Goal: Answer question/provide support: Answer question/provide support

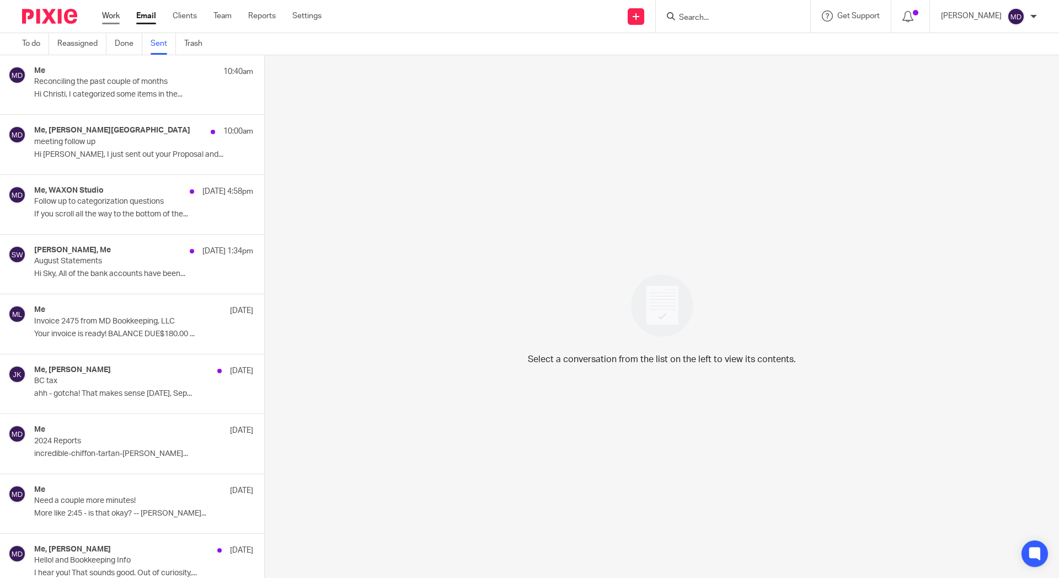
click at [119, 18] on link "Work" at bounding box center [111, 15] width 18 height 11
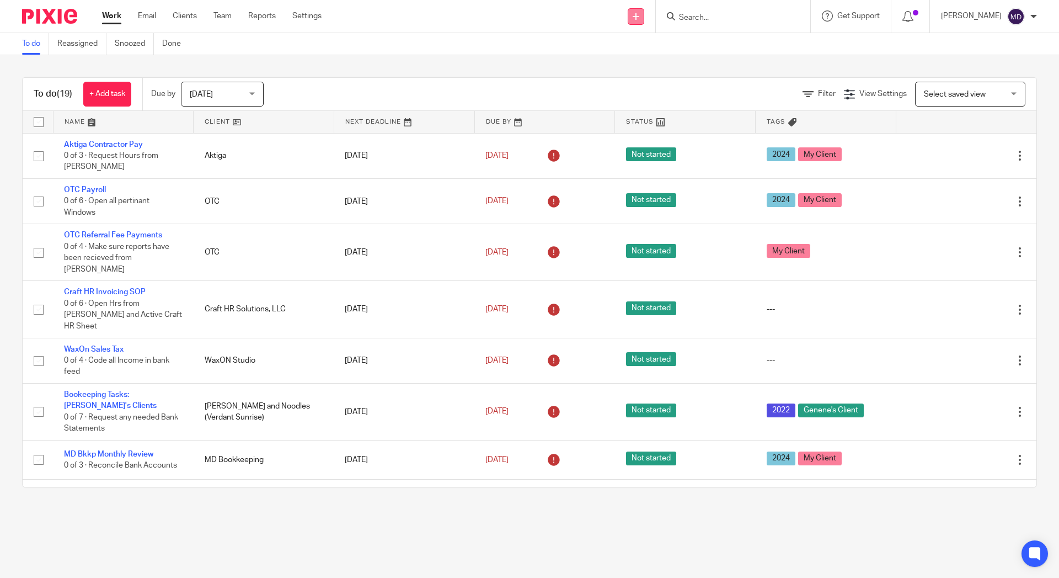
click at [632, 12] on link at bounding box center [636, 16] width 17 height 17
click at [618, 52] on link "Send new email" at bounding box center [633, 52] width 68 height 16
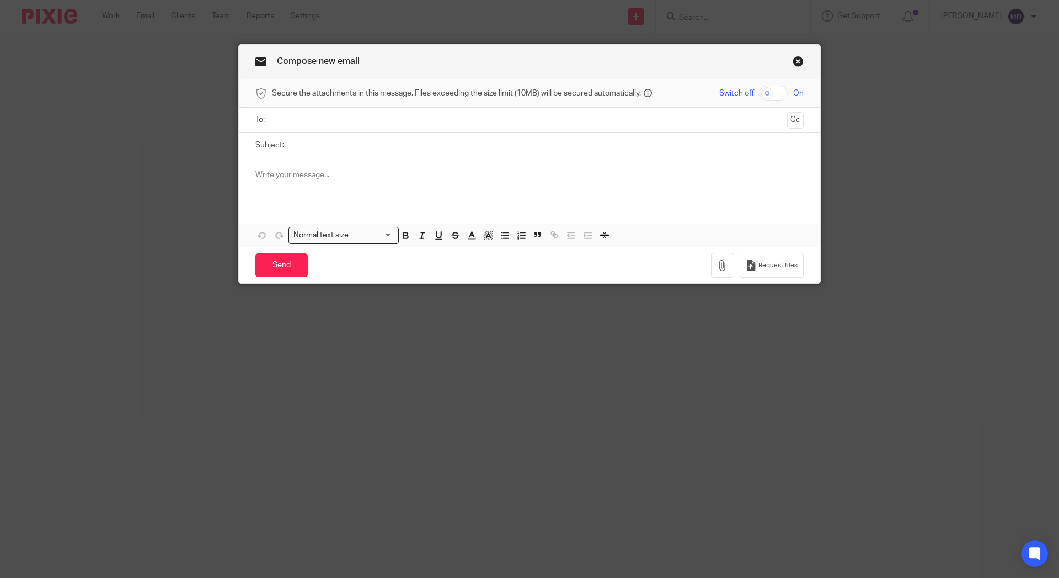
click at [795, 55] on div "Compose new email" at bounding box center [530, 62] width 582 height 35
click at [793, 59] on link "Close this dialog window" at bounding box center [798, 63] width 11 height 15
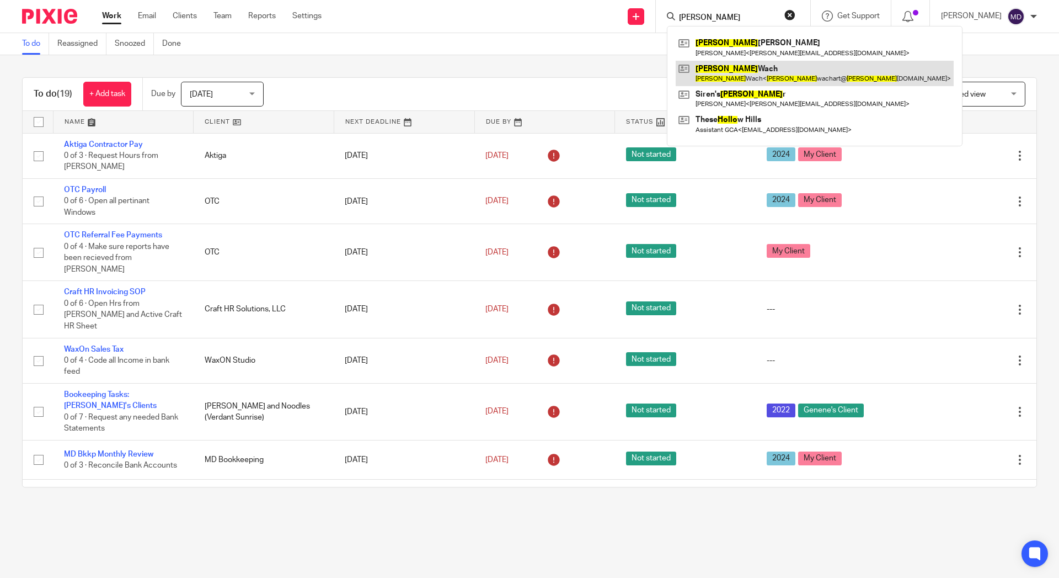
type input "[PERSON_NAME]"
click at [700, 71] on link at bounding box center [815, 73] width 278 height 25
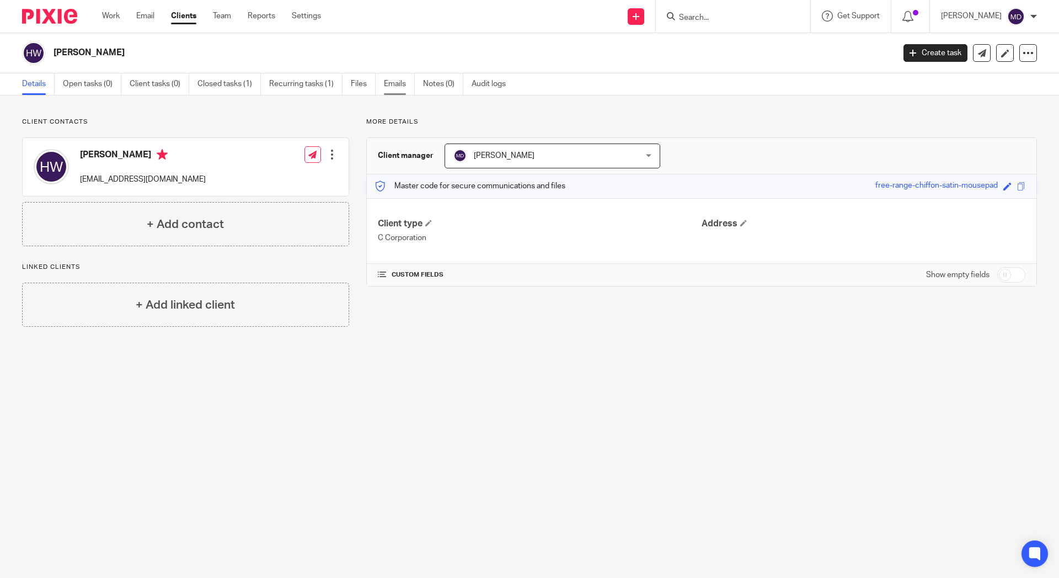
click at [387, 81] on link "Emails" at bounding box center [399, 84] width 31 height 22
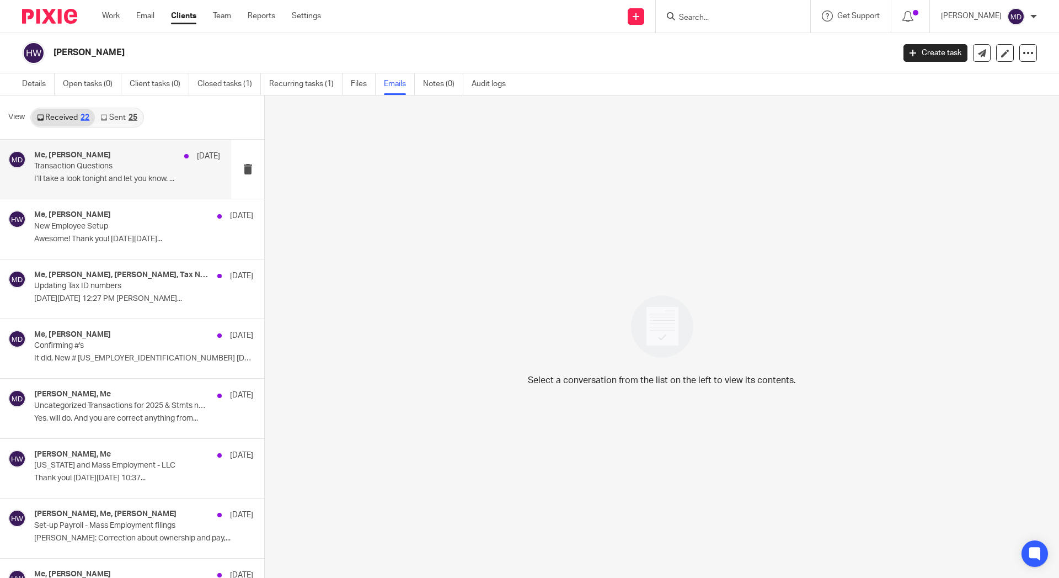
click at [122, 164] on p "Transaction Questions" at bounding box center [108, 166] width 149 height 9
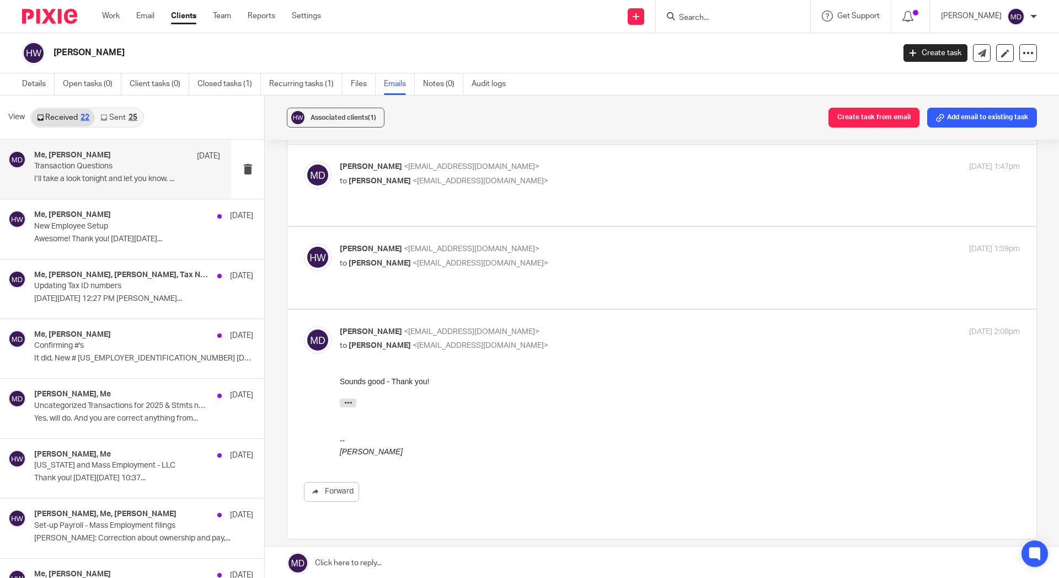
scroll to position [1, 0]
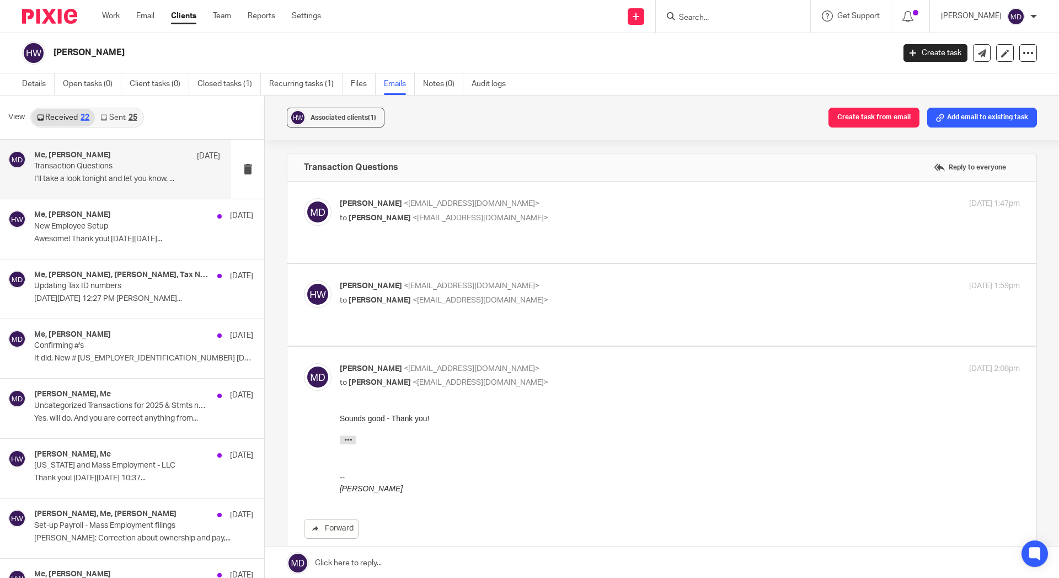
click at [546, 217] on p "to [PERSON_NAME] <[EMAIL_ADDRESS][DOMAIN_NAME]>" at bounding box center [567, 218] width 454 height 12
checkbox input "true"
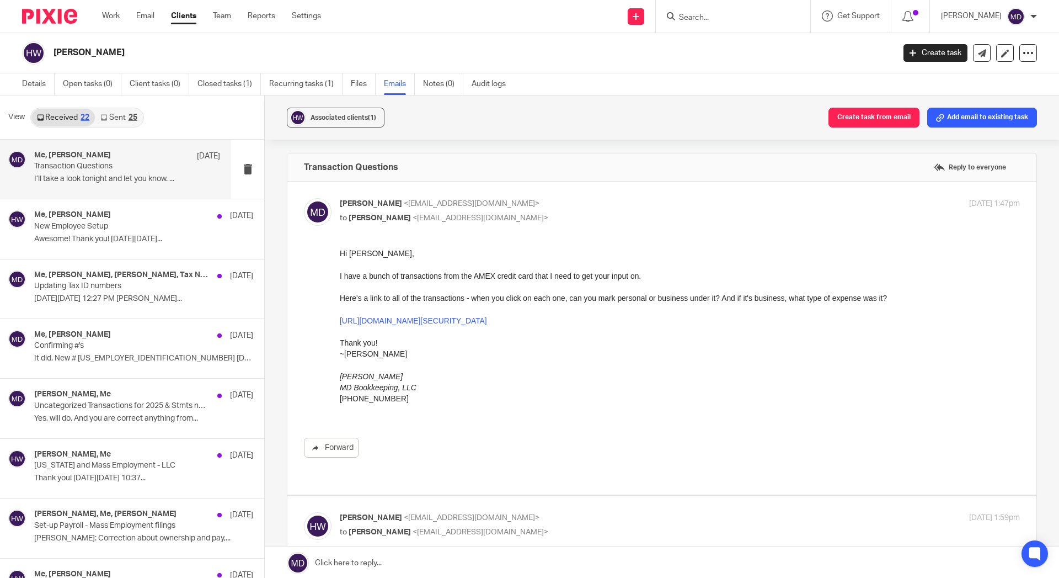
scroll to position [0, 0]
click at [129, 218] on div "Me, Holly Wach Jun 27" at bounding box center [127, 215] width 186 height 11
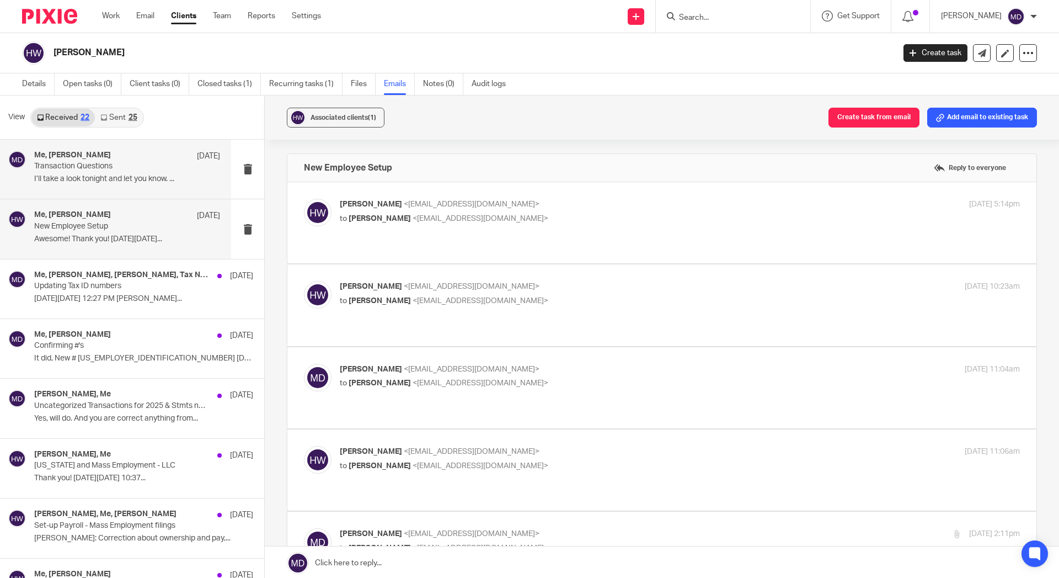
click at [111, 176] on p "I’ll take a look tonight and let you know. ..." at bounding box center [127, 178] width 186 height 9
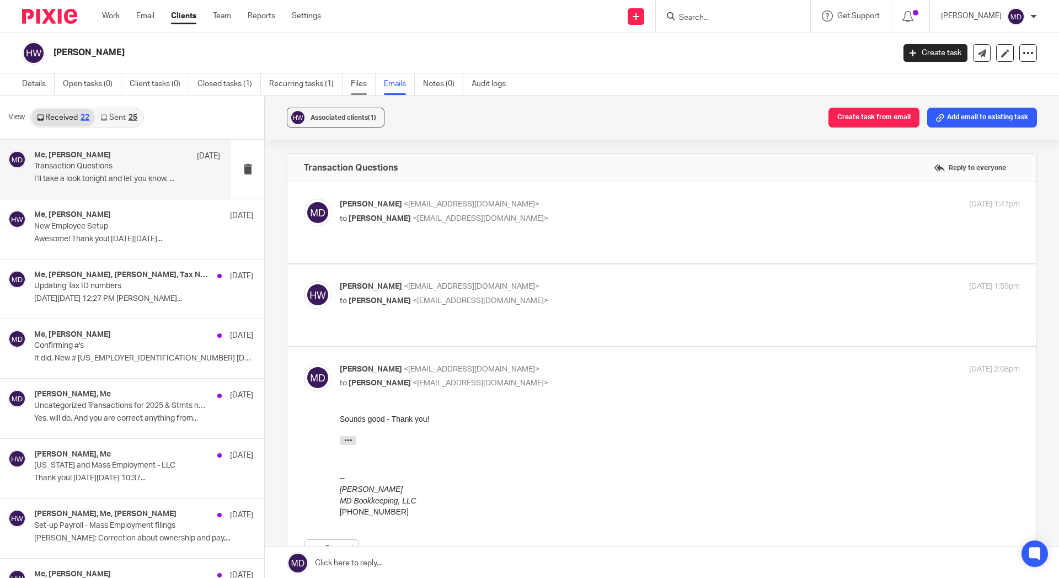
click at [364, 85] on link "Files" at bounding box center [363, 84] width 25 height 22
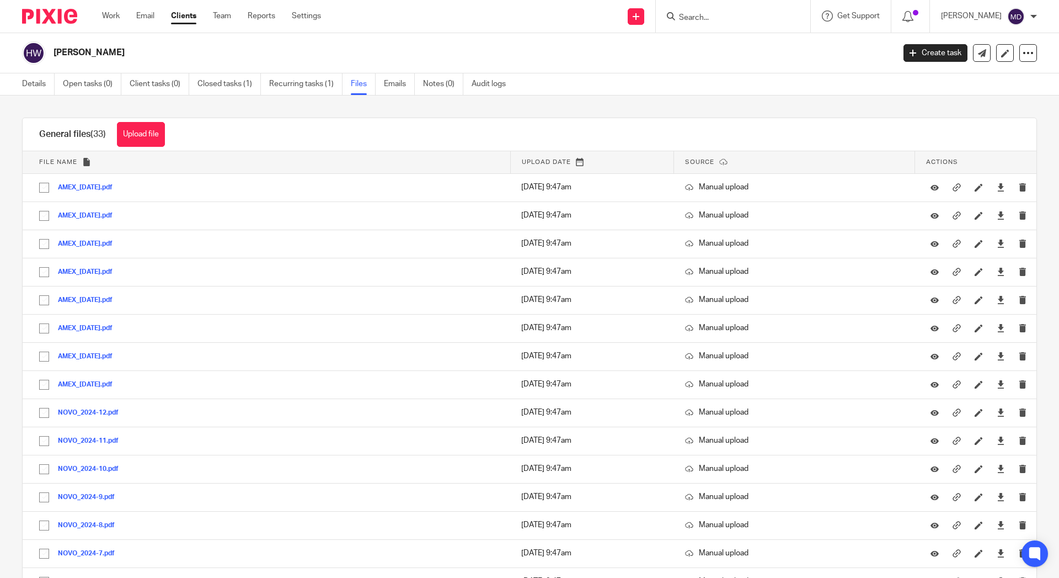
click at [706, 16] on input "Search" at bounding box center [727, 18] width 99 height 10
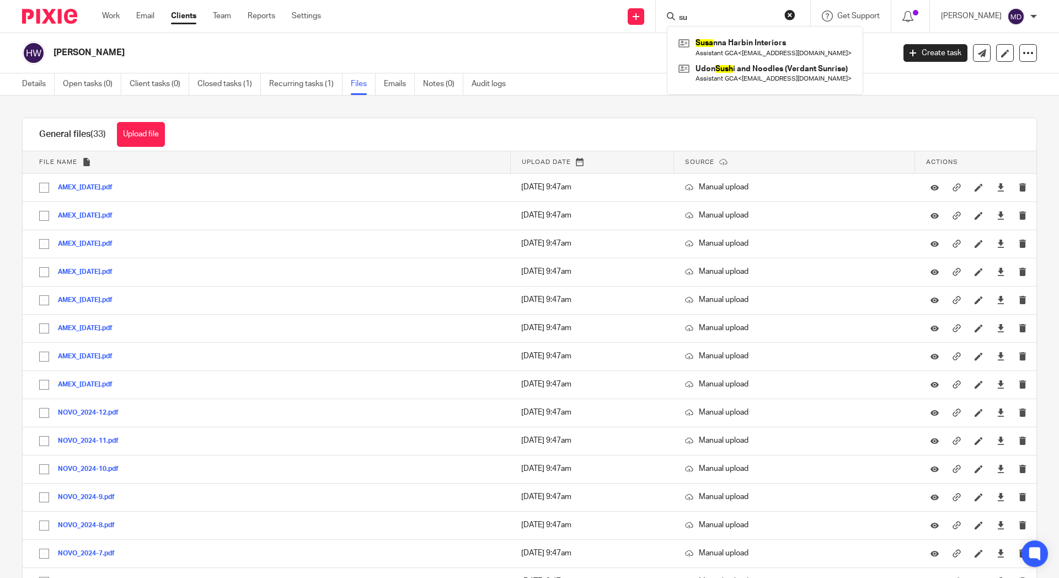
type input "s"
type input "hunnicu"
click at [702, 69] on link at bounding box center [769, 73] width 186 height 25
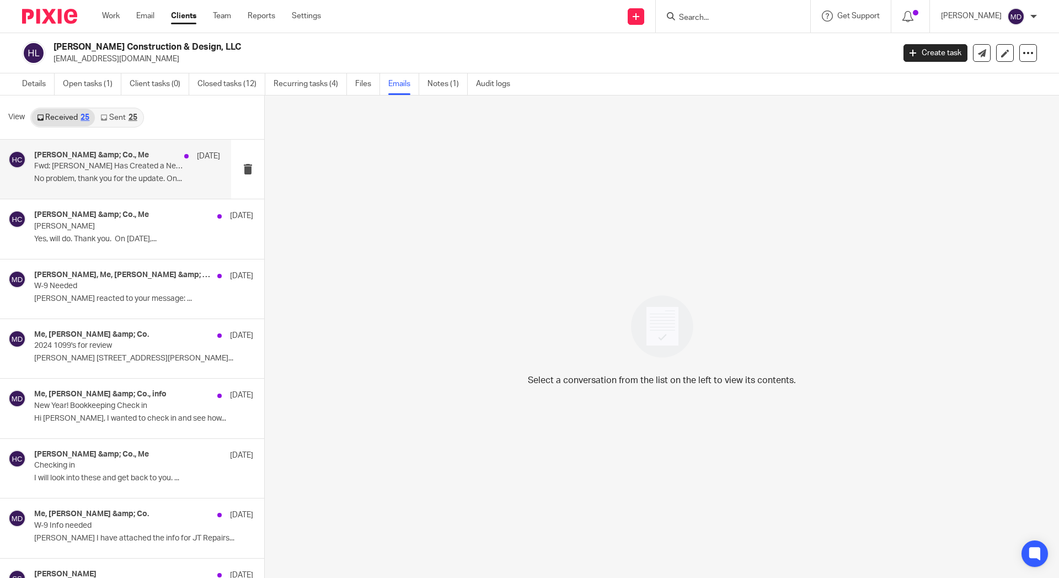
click at [114, 164] on p "Fwd: [PERSON_NAME] Has Created a New Item in ShareFile" at bounding box center [108, 166] width 149 height 9
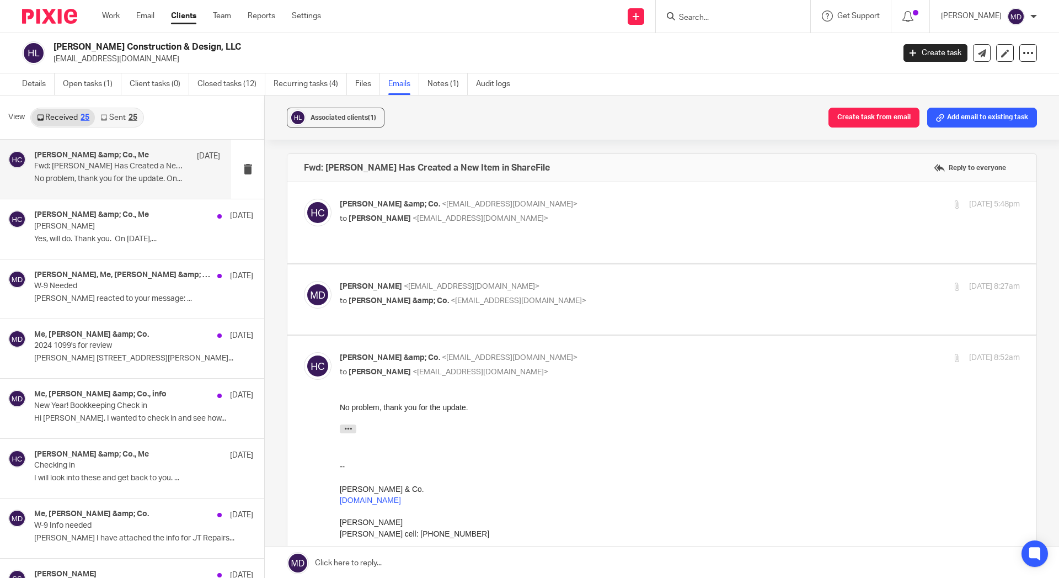
click at [556, 295] on p "to [PERSON_NAME] &amp; Co. <[EMAIL_ADDRESS][DOMAIN_NAME]>" at bounding box center [567, 301] width 454 height 12
checkbox input "true"
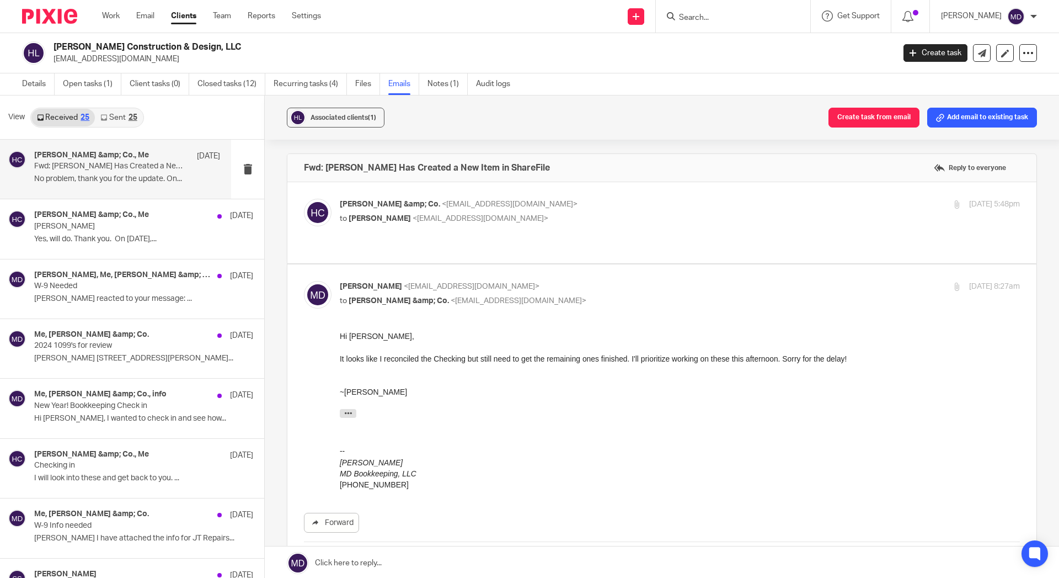
click at [114, 116] on link "Sent 25" at bounding box center [118, 118] width 47 height 18
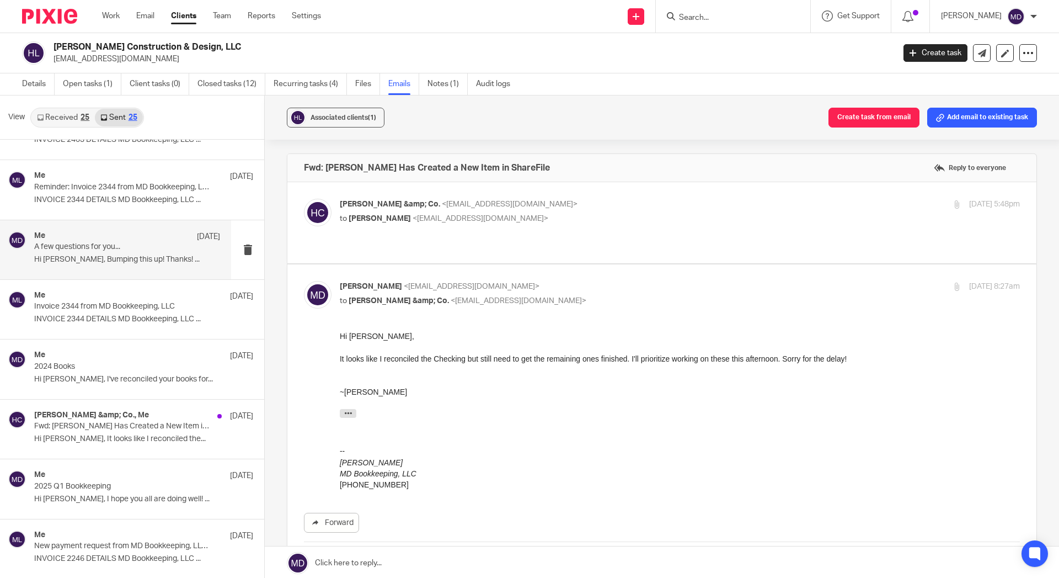
scroll to position [53, 0]
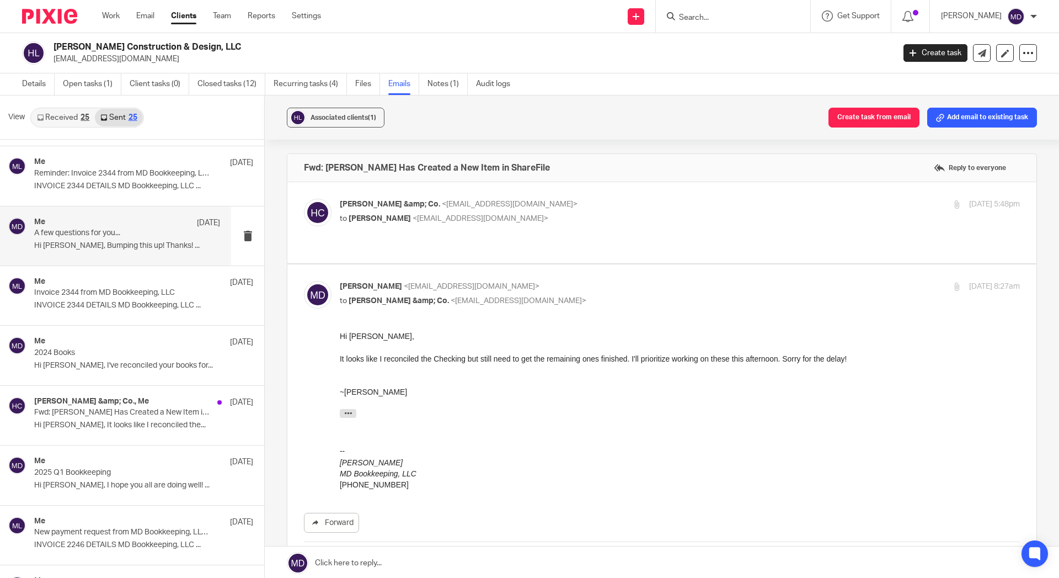
click at [115, 233] on p "A few questions for you..." at bounding box center [108, 232] width 149 height 9
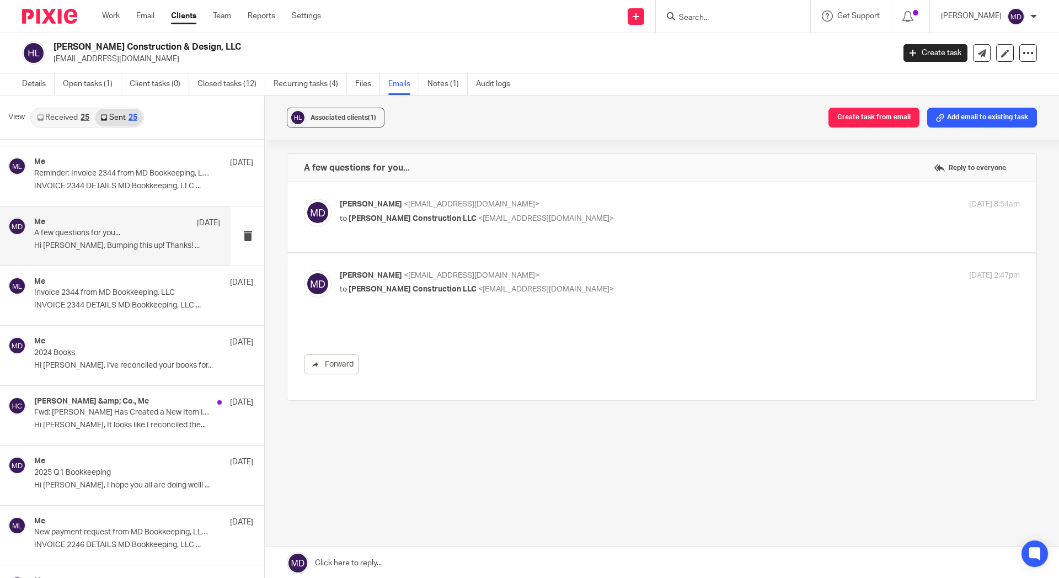
scroll to position [0, 0]
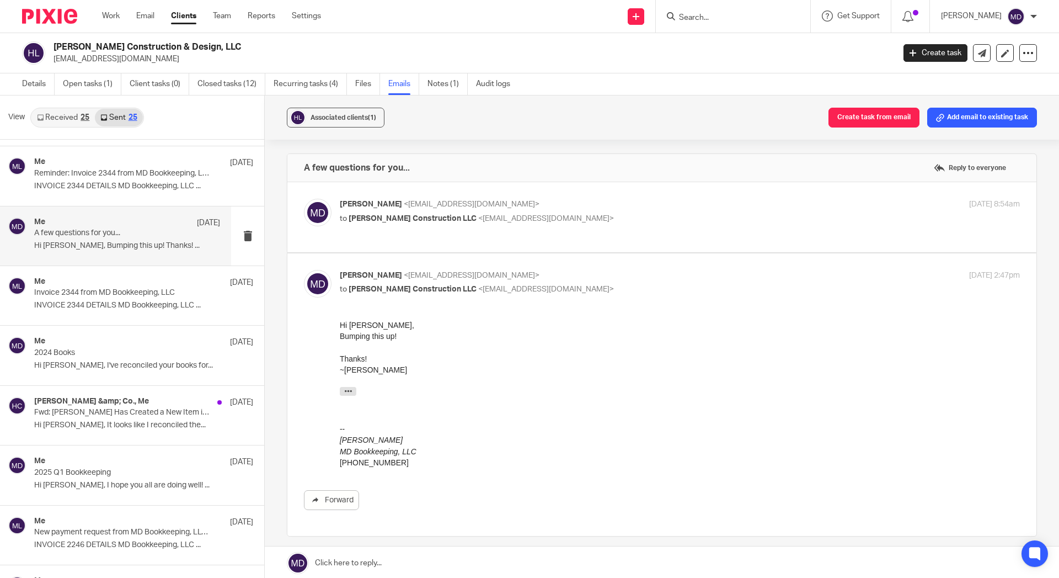
click at [460, 224] on p "to [PERSON_NAME] Construction LLC <[EMAIL_ADDRESS][DOMAIN_NAME]>" at bounding box center [567, 219] width 454 height 12
checkbox input "true"
